Goal: Use online tool/utility

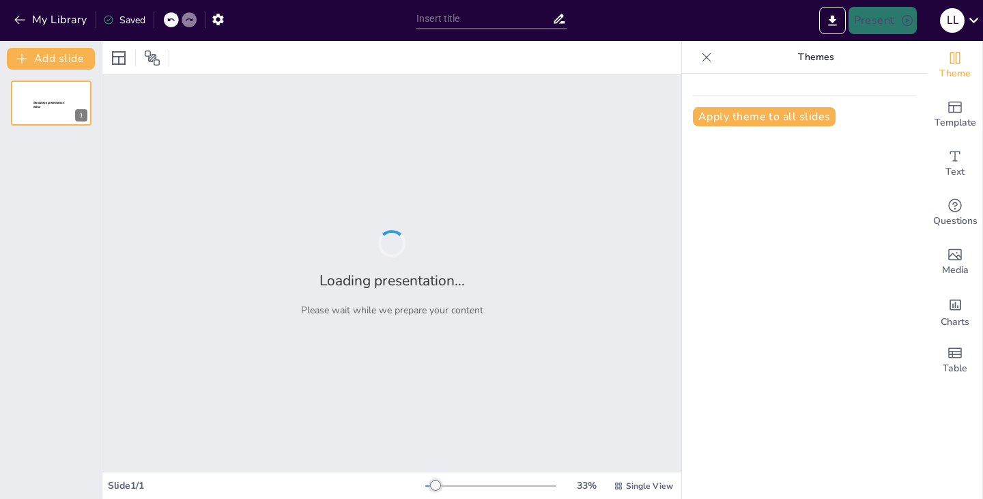
type input "Imported sainc reforzamiento.pptx"
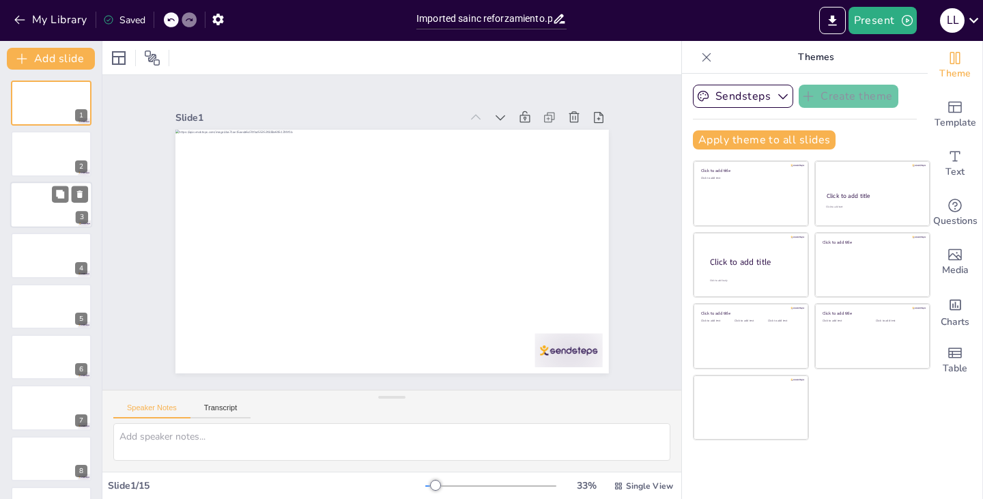
click at [36, 210] on div at bounding box center [51, 205] width 82 height 46
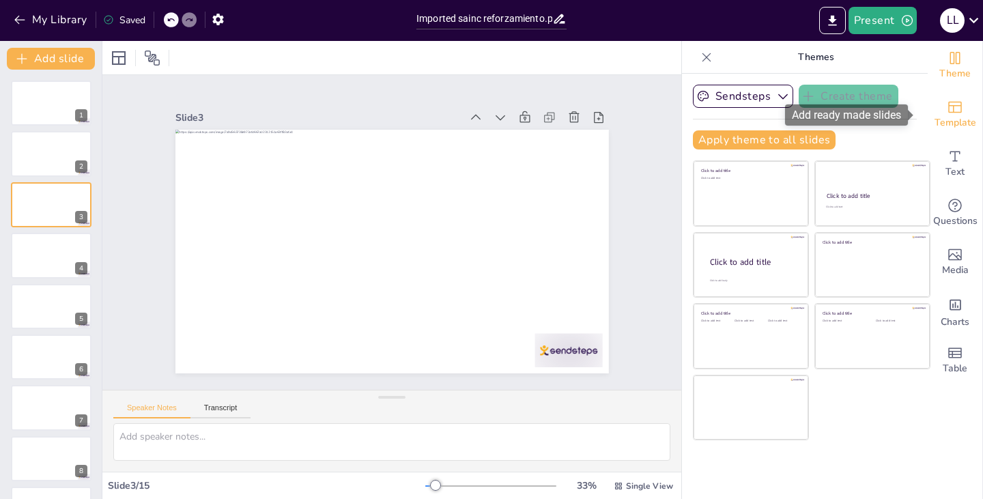
click at [955, 116] on span "Template" at bounding box center [956, 122] width 42 height 15
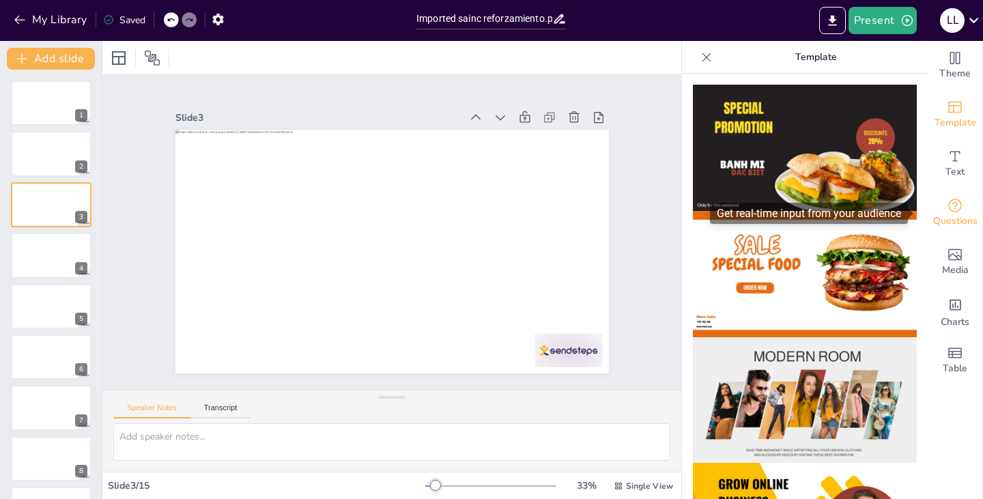
click at [947, 208] on icon "Get real-time input from your audience" at bounding box center [955, 205] width 16 height 16
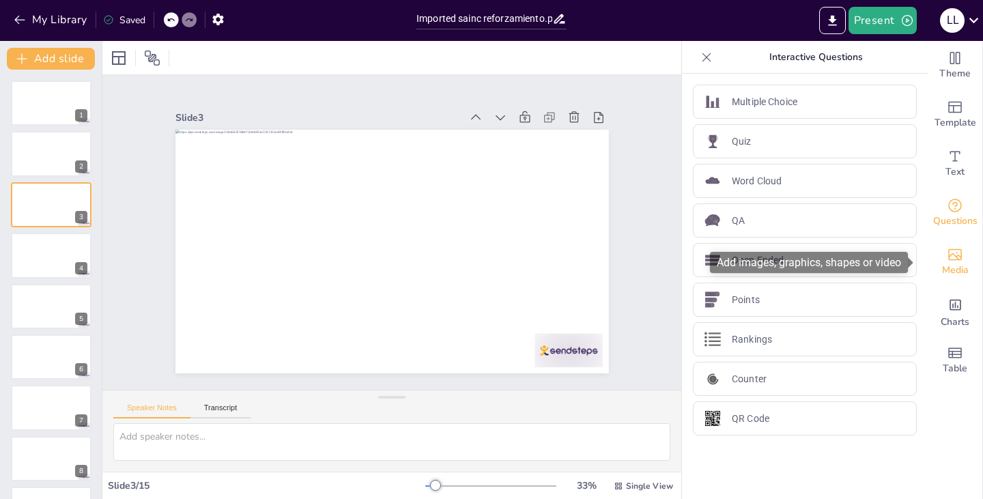
click at [948, 265] on span "Media" at bounding box center [955, 270] width 27 height 15
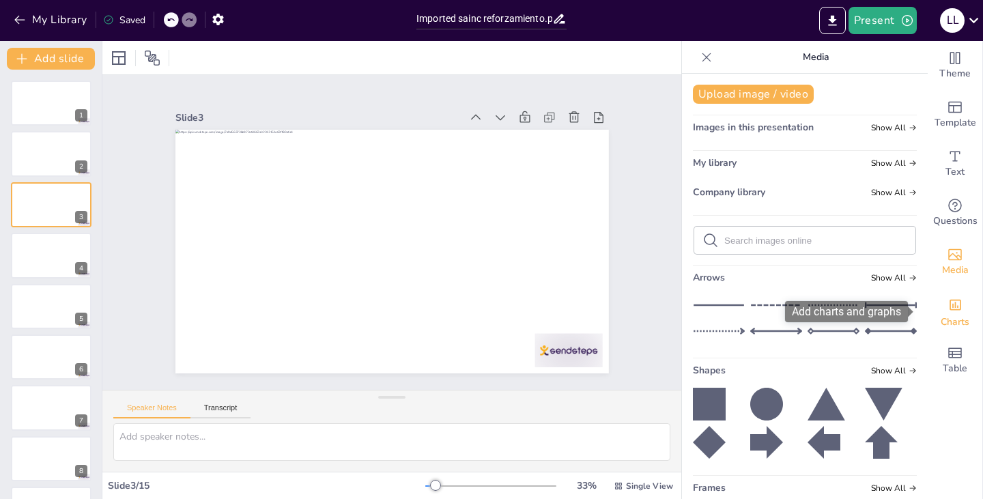
click at [955, 294] on div "Charts" at bounding box center [955, 311] width 55 height 49
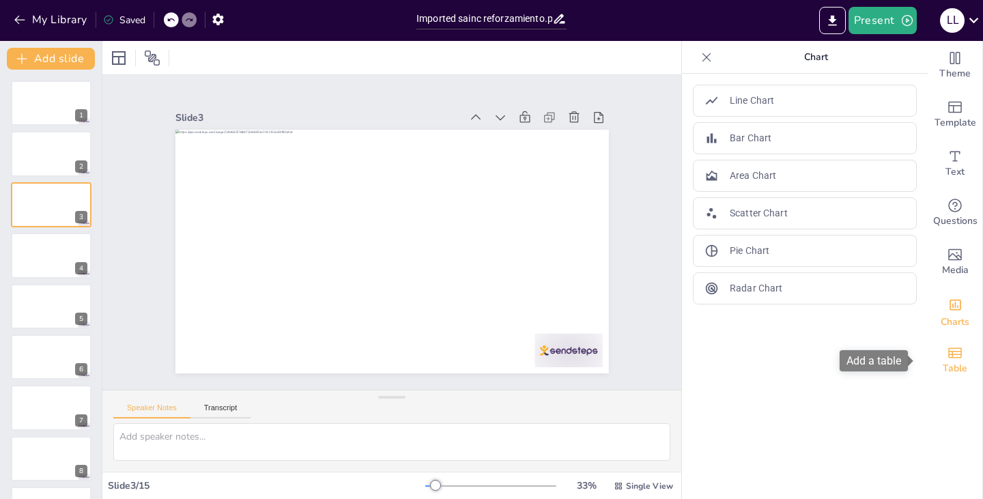
click at [950, 369] on span "Table" at bounding box center [955, 368] width 25 height 15
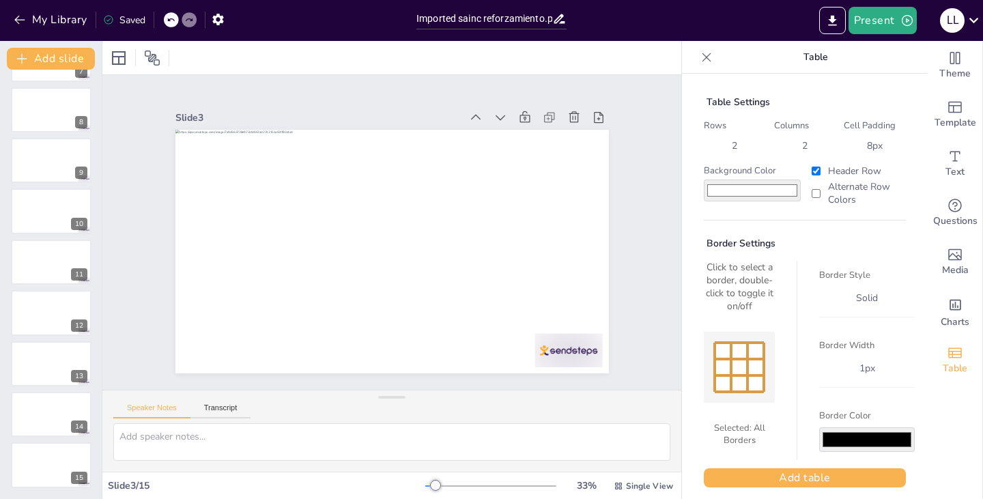
click at [795, 193] on div "Background Color #ffffff Header Row Alternate Row Colors" at bounding box center [805, 186] width 202 height 42
click at [812, 196] on input "Alternate Row Colors" at bounding box center [816, 193] width 9 height 9
checkbox input "false"
